Goal: Task Accomplishment & Management: Use online tool/utility

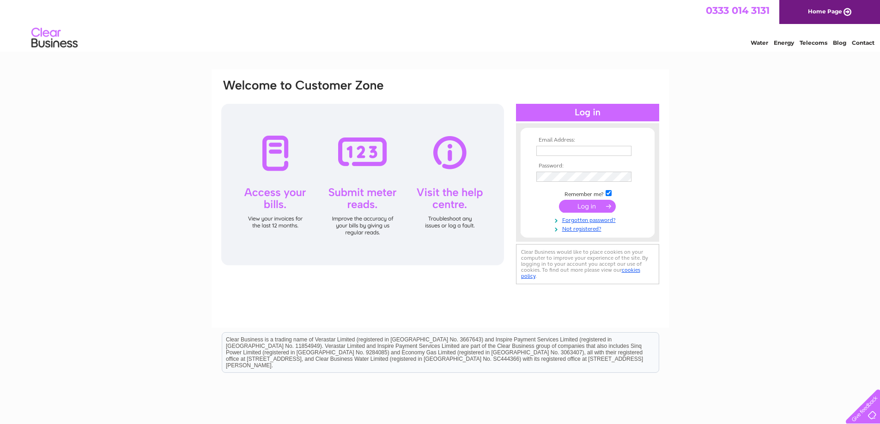
type input "[EMAIL_ADDRESS][DOMAIN_NAME]"
click at [580, 205] on input "submit" at bounding box center [587, 206] width 57 height 13
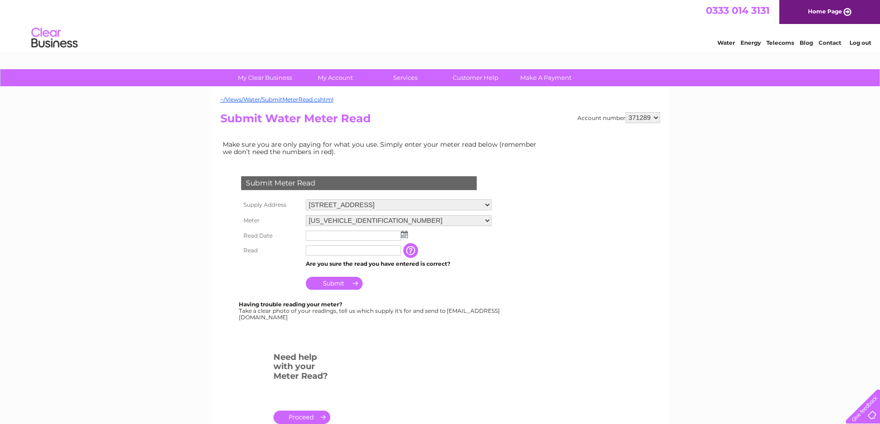
click at [402, 236] on img at bounding box center [404, 234] width 7 height 7
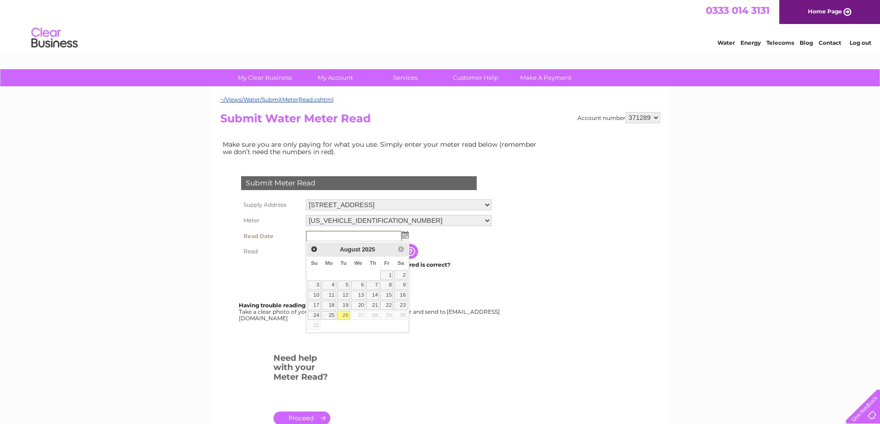
click at [342, 314] on link "26" at bounding box center [343, 315] width 13 height 9
type input "2025/08/26"
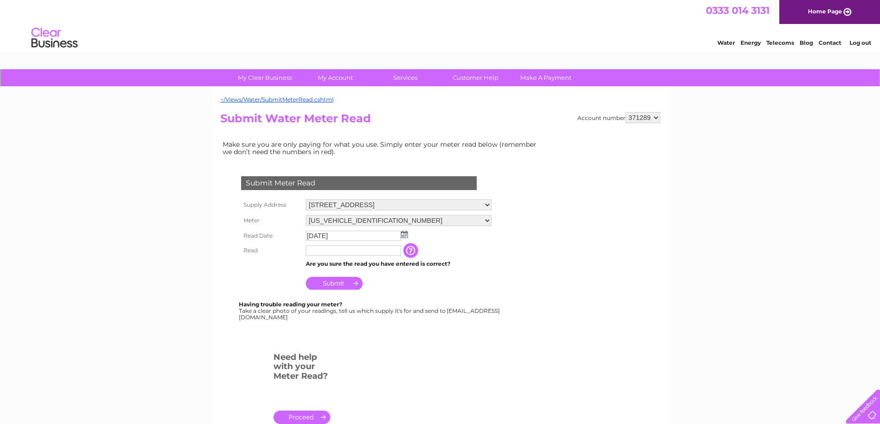
click at [339, 254] on input "text" at bounding box center [353, 251] width 95 height 10
type input "73"
click at [416, 319] on div "Having trouble reading your meter? Take a clear photo of your readings, tell us…" at bounding box center [370, 311] width 262 height 19
click at [330, 285] on input "Submit" at bounding box center [334, 283] width 57 height 13
